Goal: Information Seeking & Learning: Learn about a topic

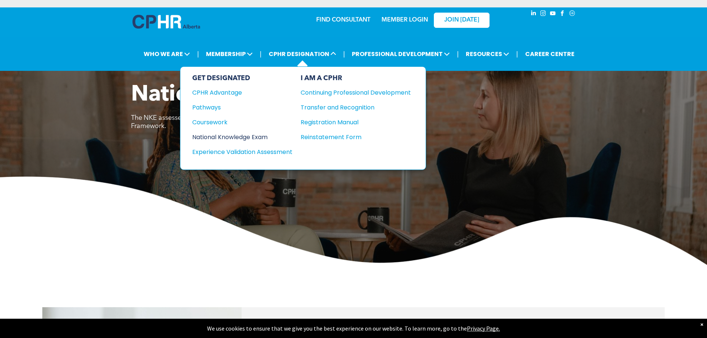
click at [242, 136] on div "National Knowledge Exam" at bounding box center [237, 136] width 90 height 9
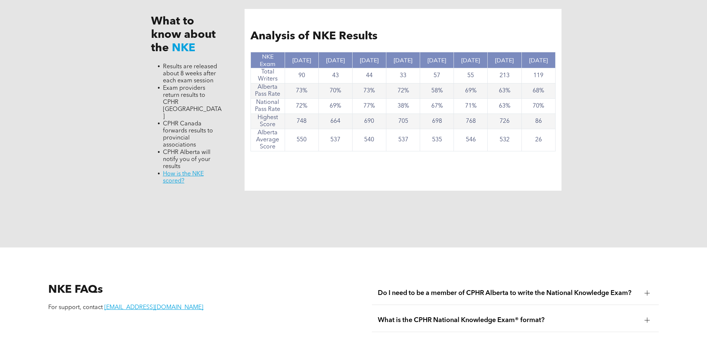
scroll to position [891, 0]
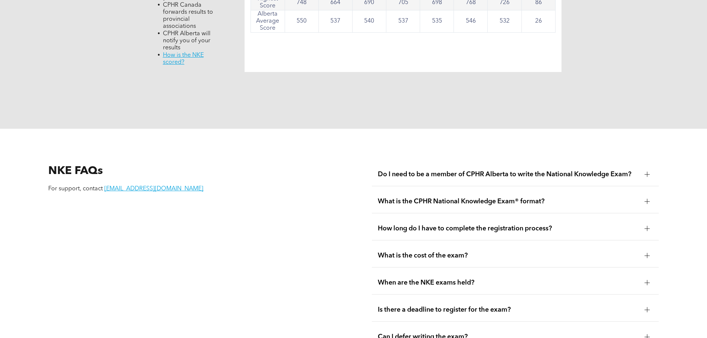
click at [649, 199] on div at bounding box center [647, 201] width 5 height 5
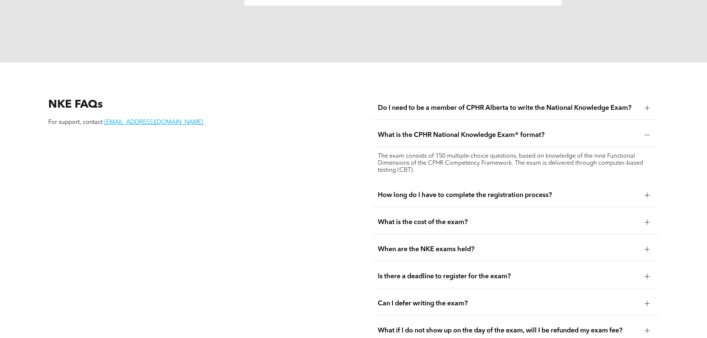
scroll to position [965, 0]
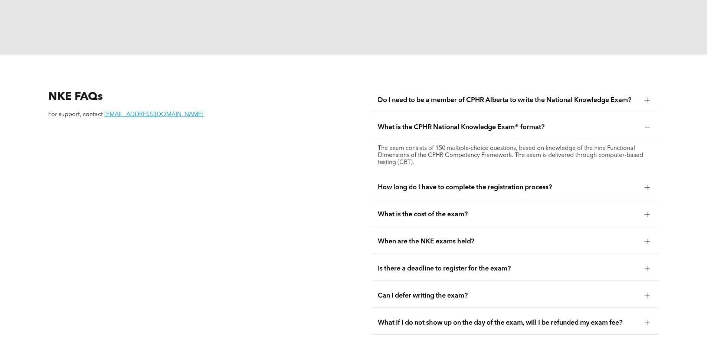
click at [648, 185] on div at bounding box center [647, 187] width 5 height 5
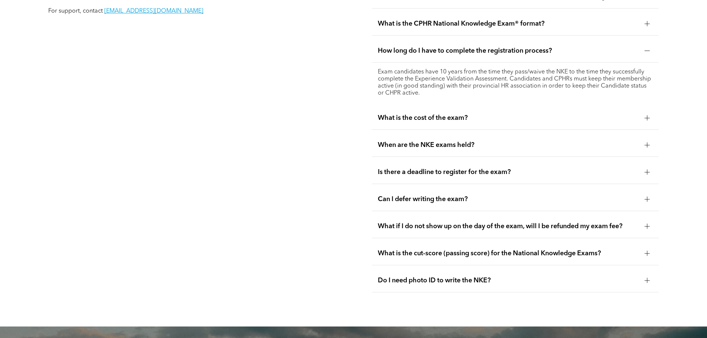
scroll to position [1076, 0]
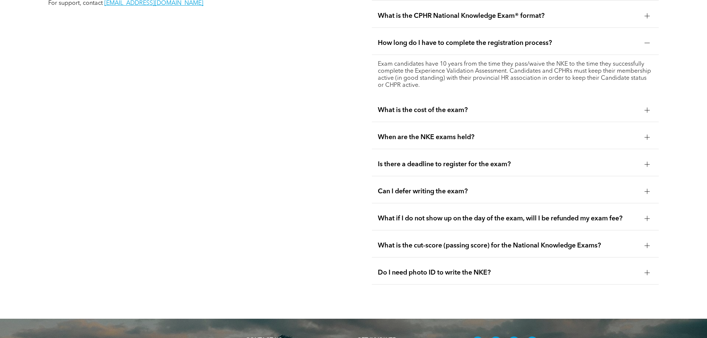
click at [647, 108] on div at bounding box center [647, 110] width 0 height 5
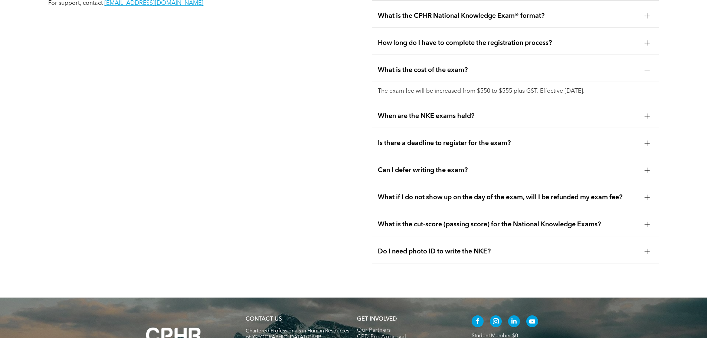
click at [646, 114] on div at bounding box center [647, 116] width 5 height 5
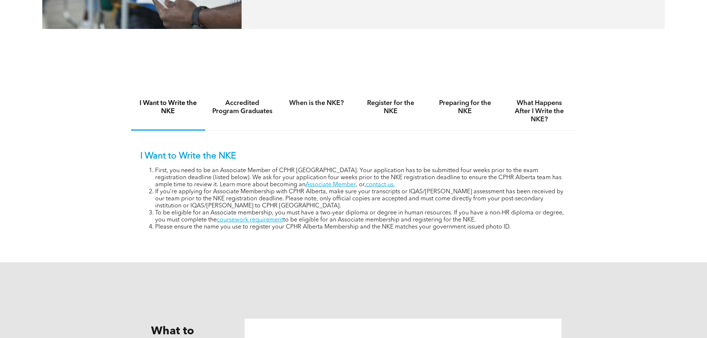
scroll to position [371, 0]
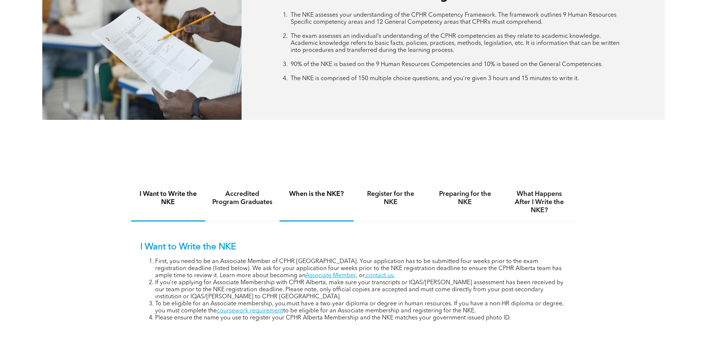
click at [321, 196] on h4 "When is the NKE?" at bounding box center [316, 194] width 61 height 8
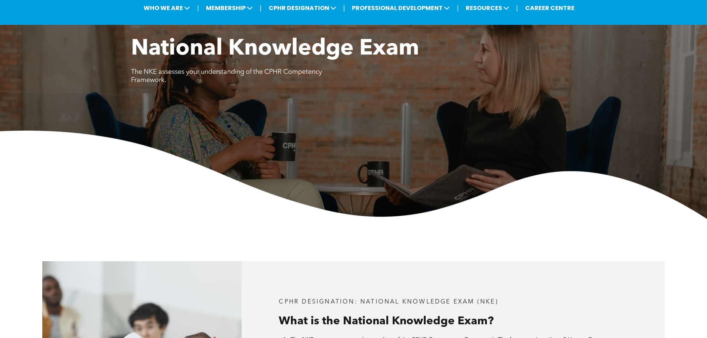
scroll to position [0, 0]
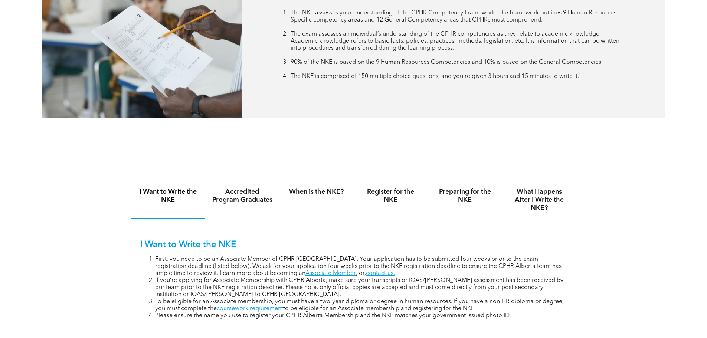
scroll to position [482, 0]
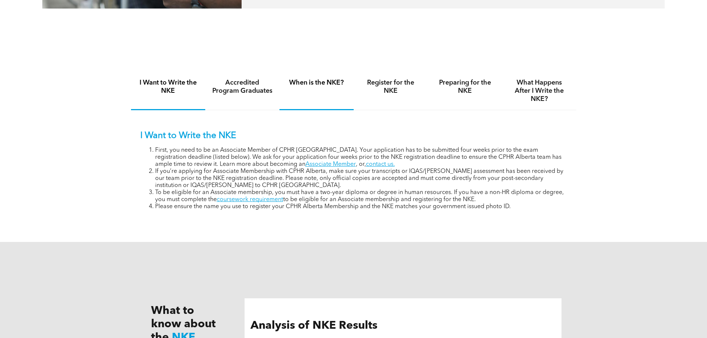
click at [331, 84] on h4 "When is the NKE?" at bounding box center [316, 83] width 61 height 8
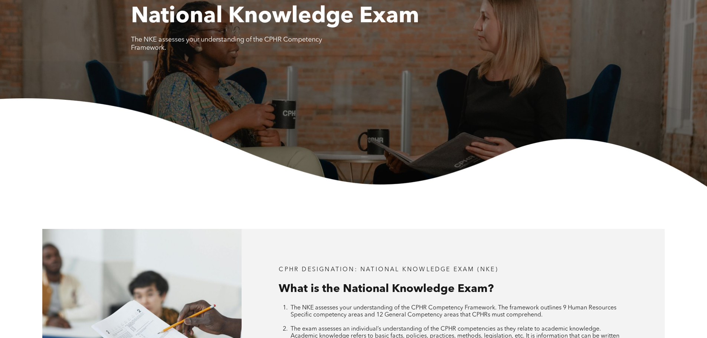
scroll to position [0, 0]
